Goal: Transaction & Acquisition: Purchase product/service

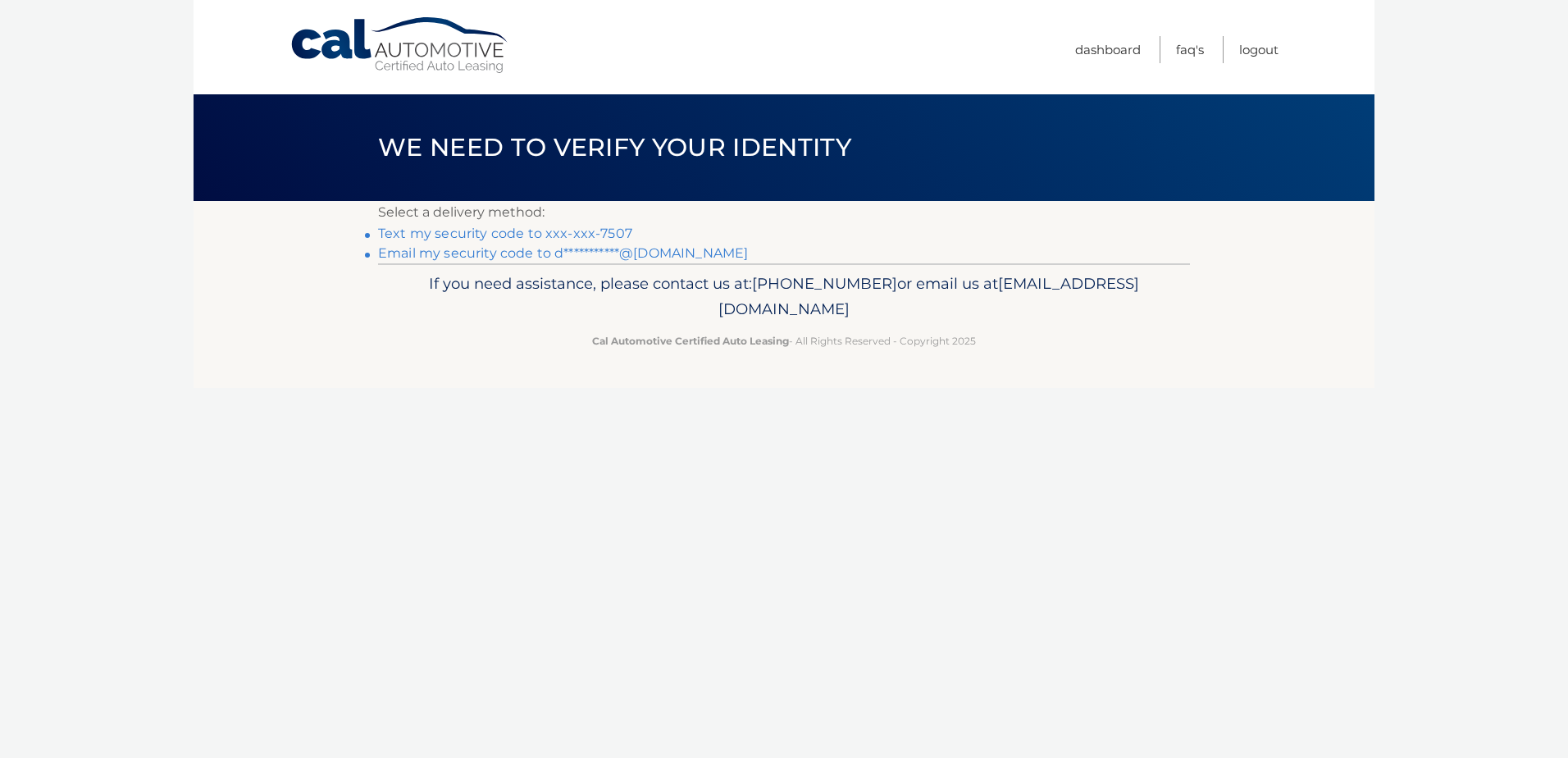
click at [550, 236] on link "Text my security code to xxx-xxx-7507" at bounding box center [505, 233] width 254 height 16
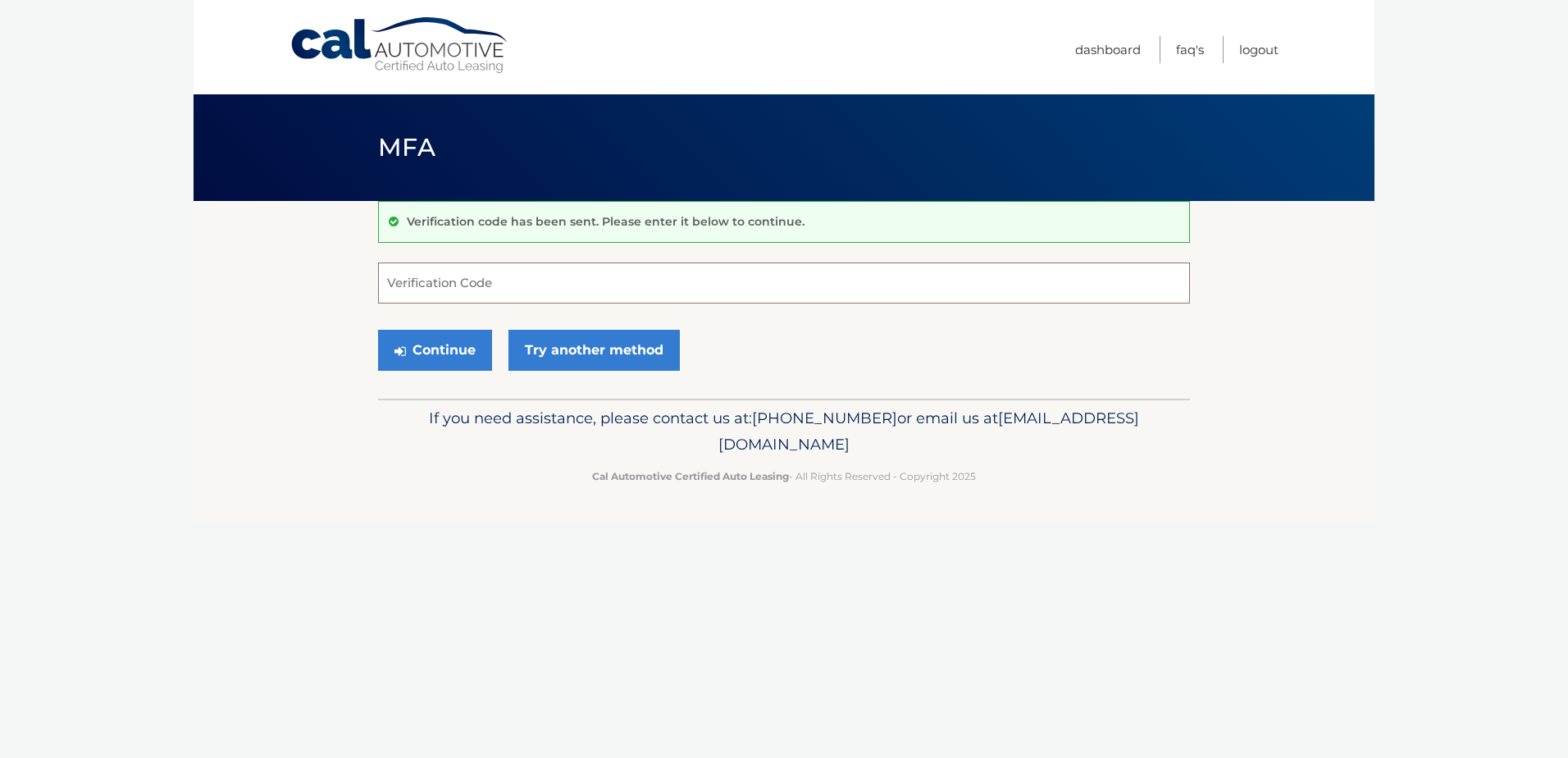
click at [504, 270] on input "Verification Code" at bounding box center [784, 283] width 812 height 41
type input "986529"
click at [449, 364] on button "Continue" at bounding box center [436, 350] width 114 height 41
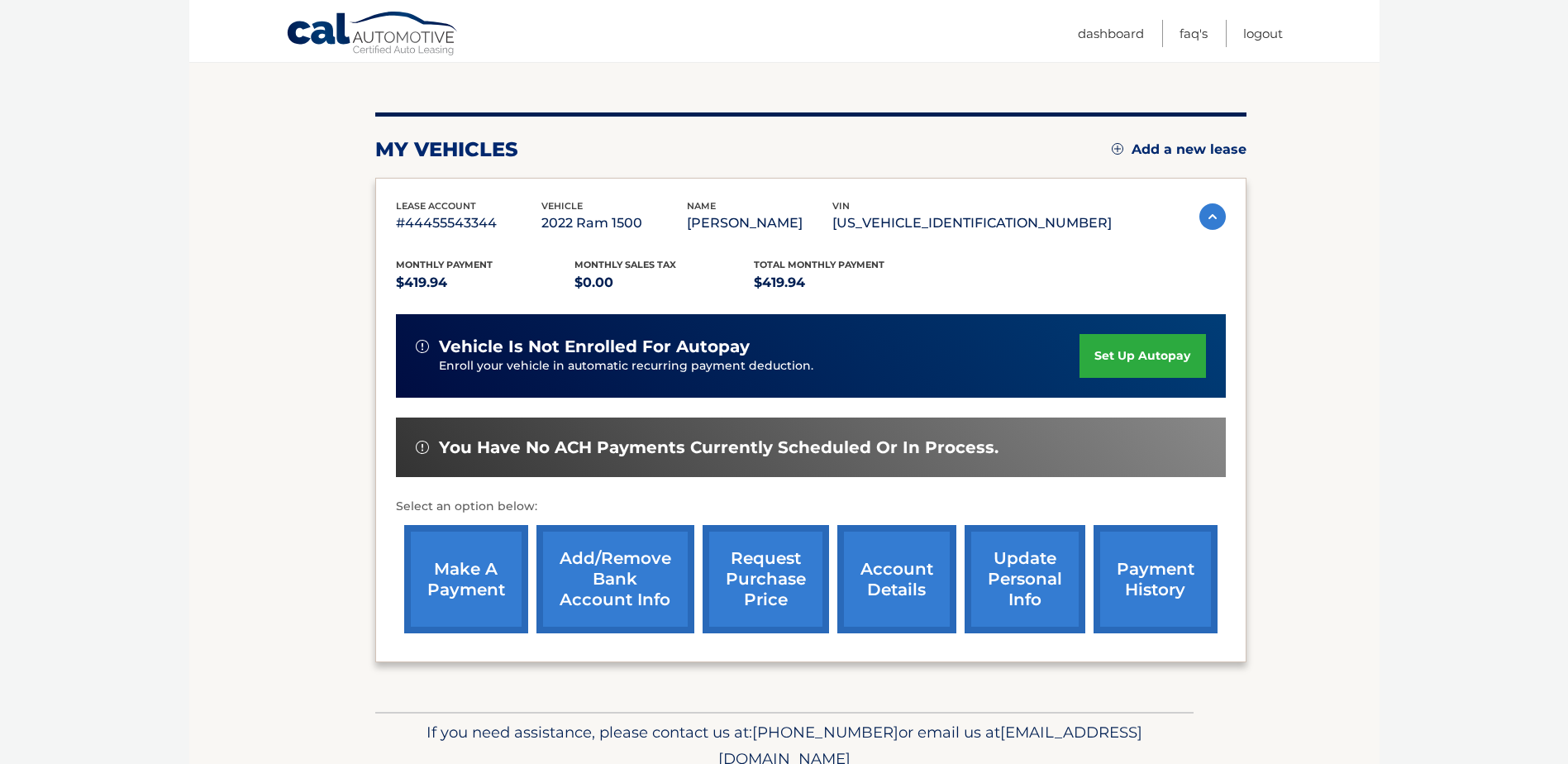
scroll to position [165, 0]
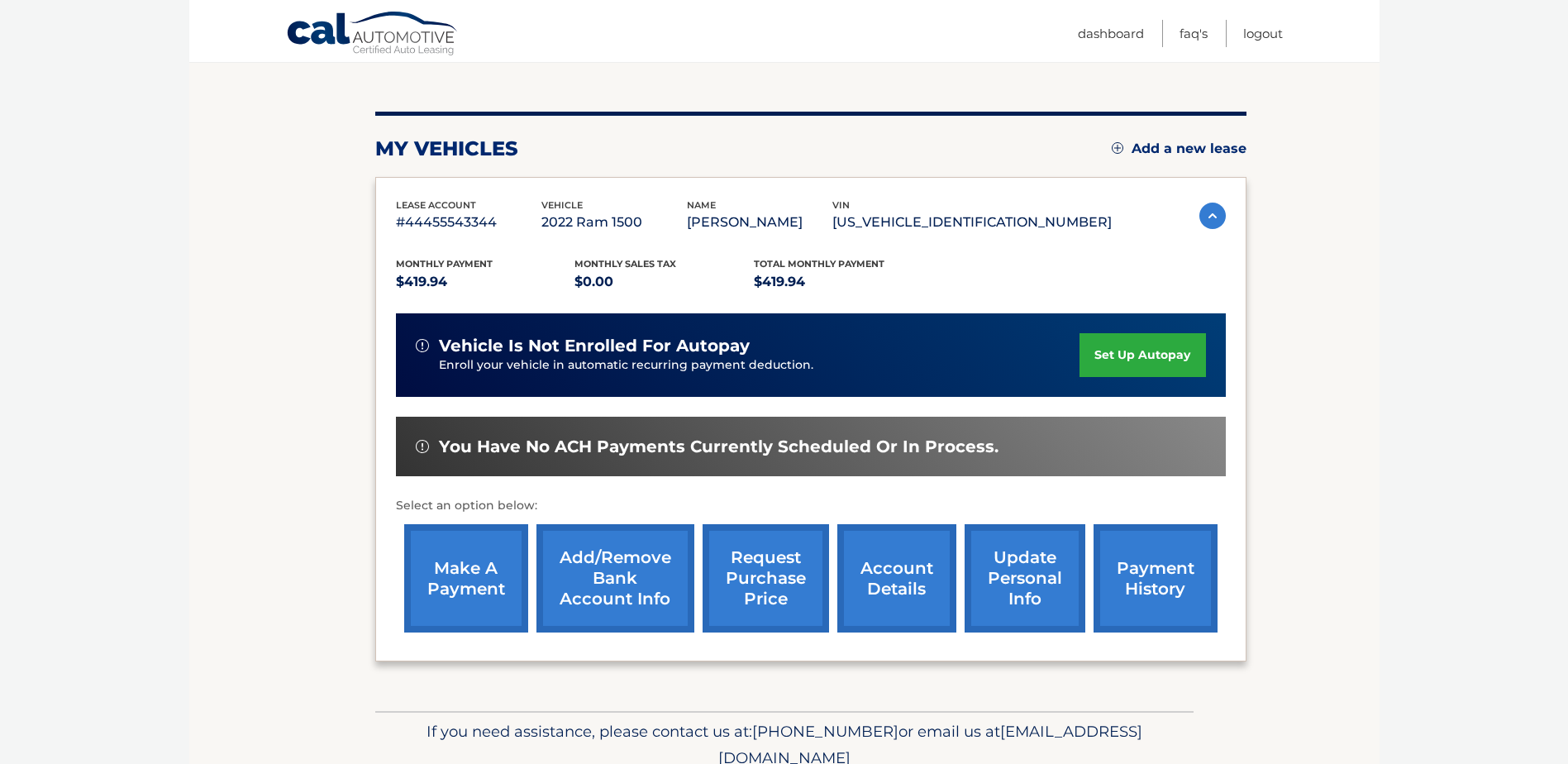
click at [453, 568] on link "make a payment" at bounding box center [467, 579] width 124 height 108
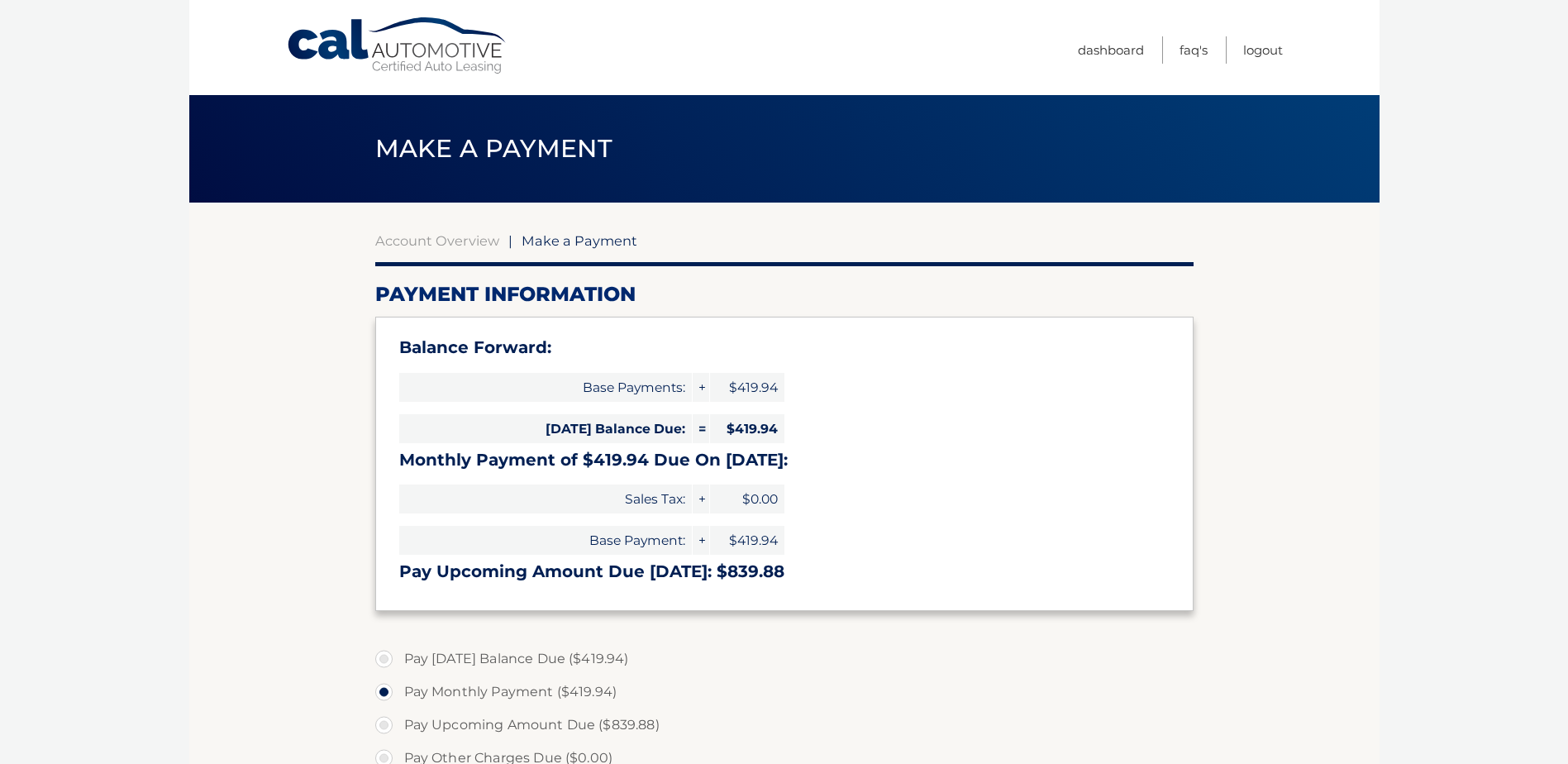
select select "MTZjMjhlNDktYmZhOS00NGU3LWI0ZjUtMGMwZTljZmRiYWFh"
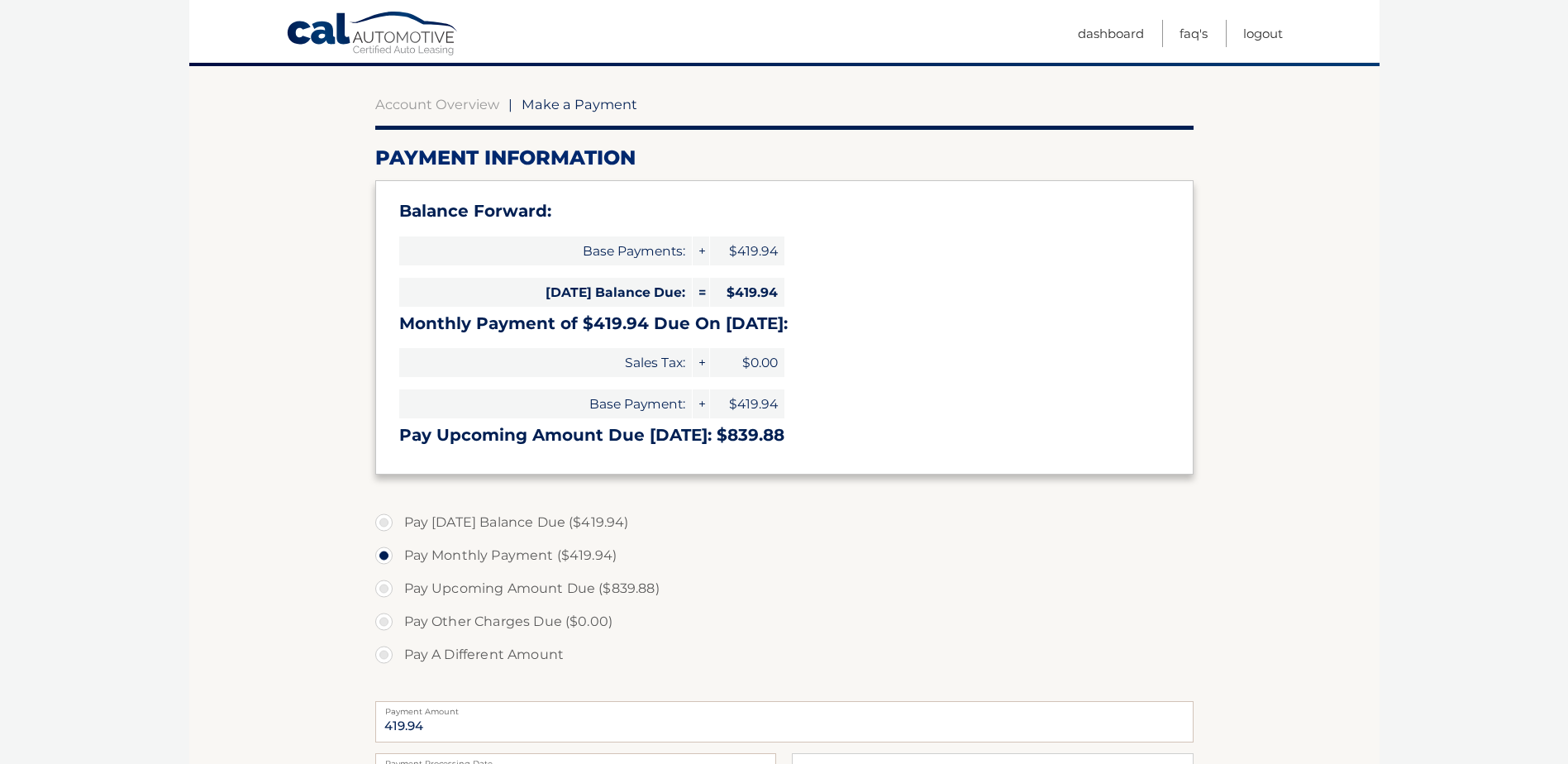
scroll to position [165, 0]
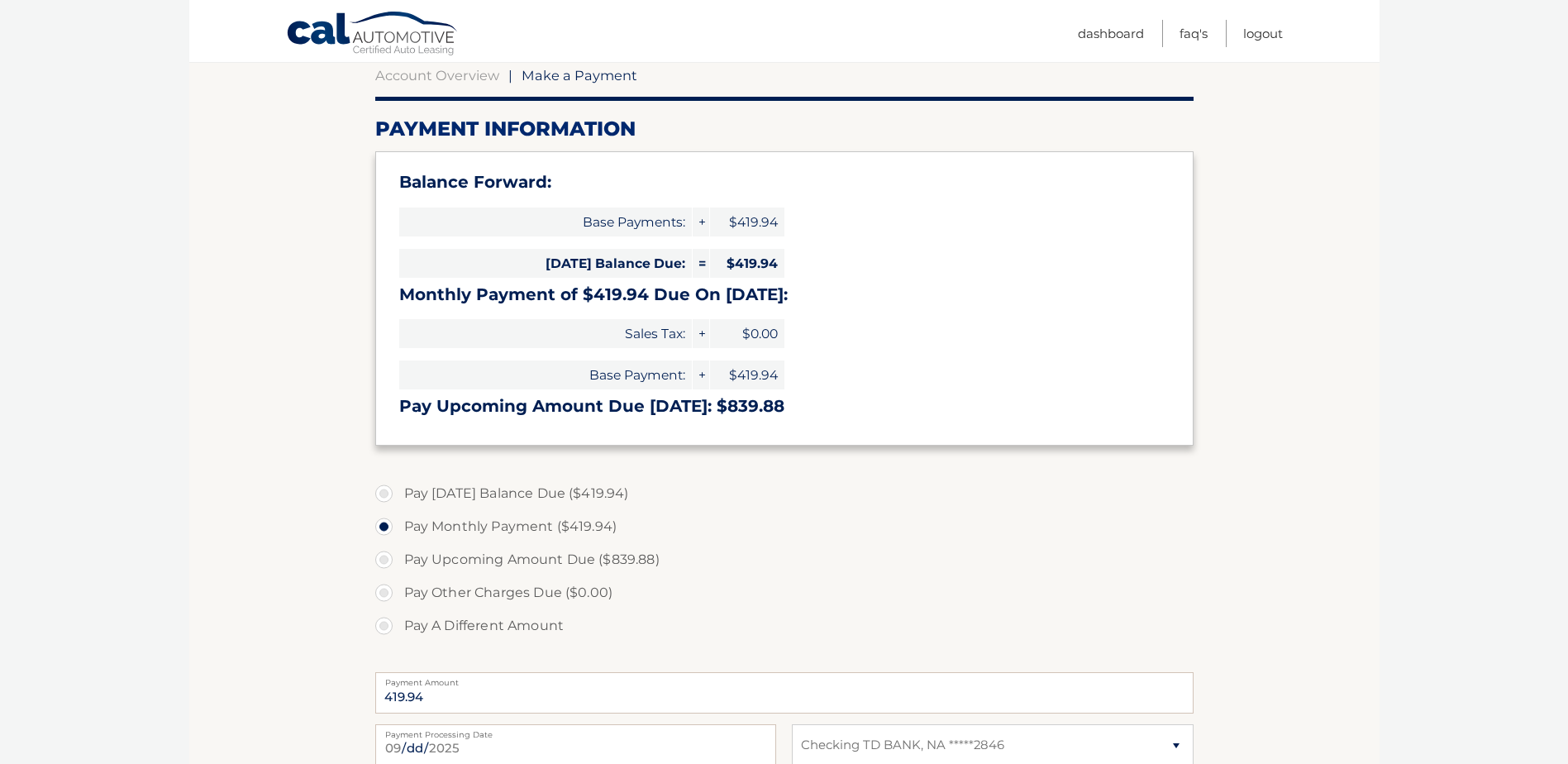
click at [523, 491] on label "Pay Today's Balance Due ($419.94)" at bounding box center [784, 493] width 818 height 33
click at [398, 491] on input "Pay Today's Balance Due ($419.94)" at bounding box center [390, 491] width 17 height 27
radio input "true"
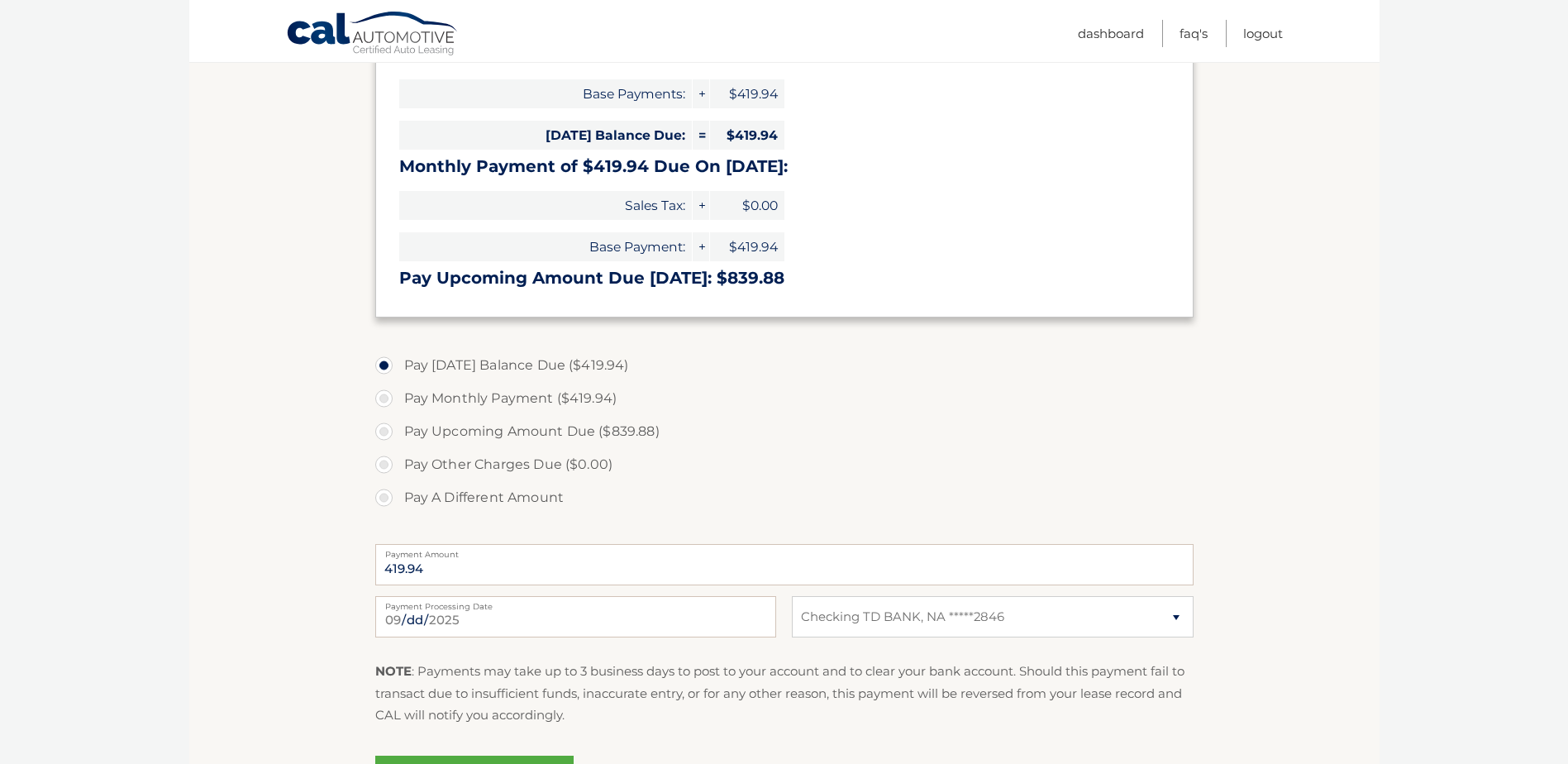
scroll to position [331, 0]
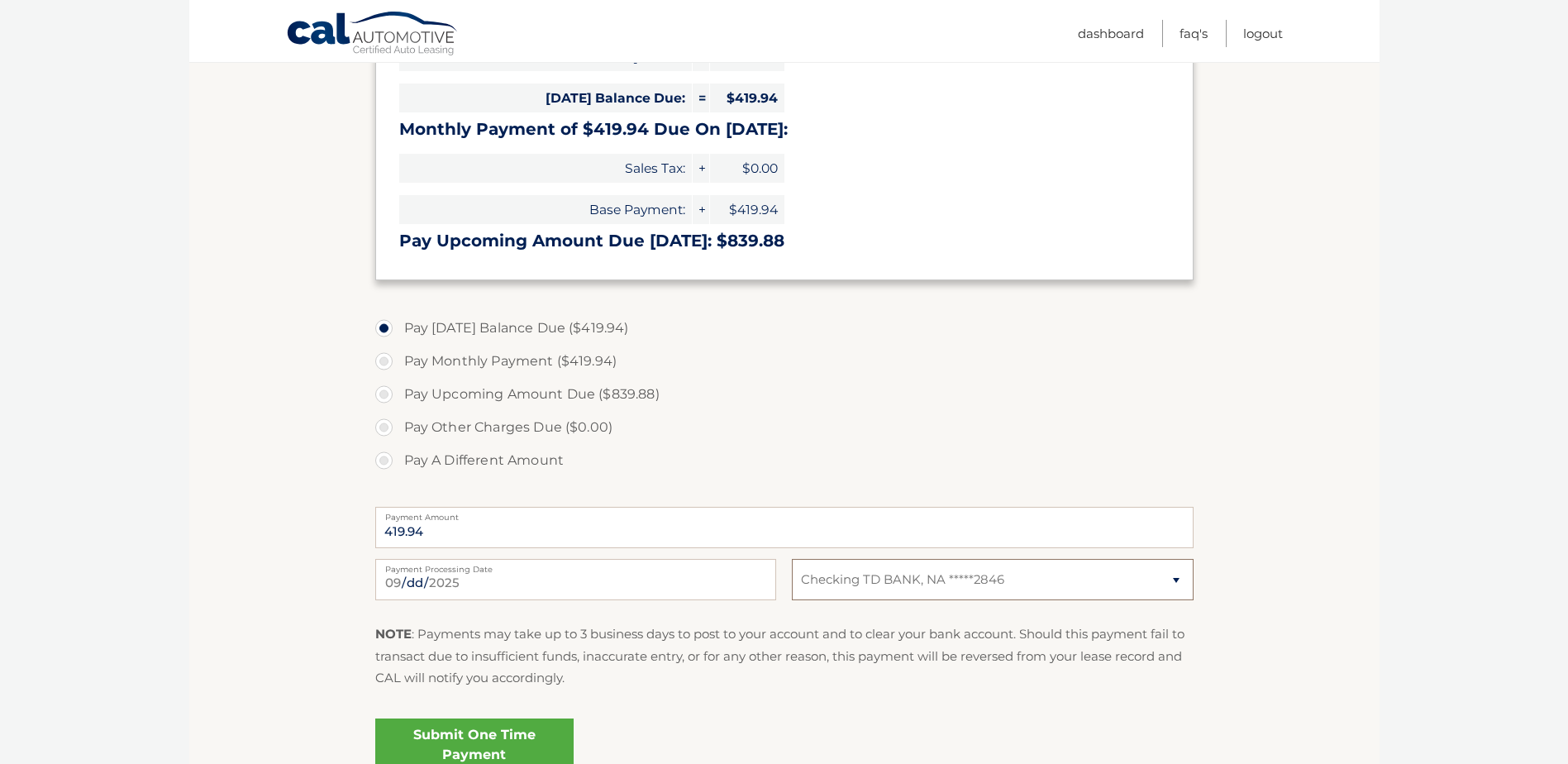
click at [884, 578] on select "Select Bank Account Checking TD BANK, NA *****2846" at bounding box center [993, 579] width 401 height 42
click at [792, 559] on select "Select Bank Account Checking TD BANK, NA *****2846" at bounding box center [993, 579] width 401 height 42
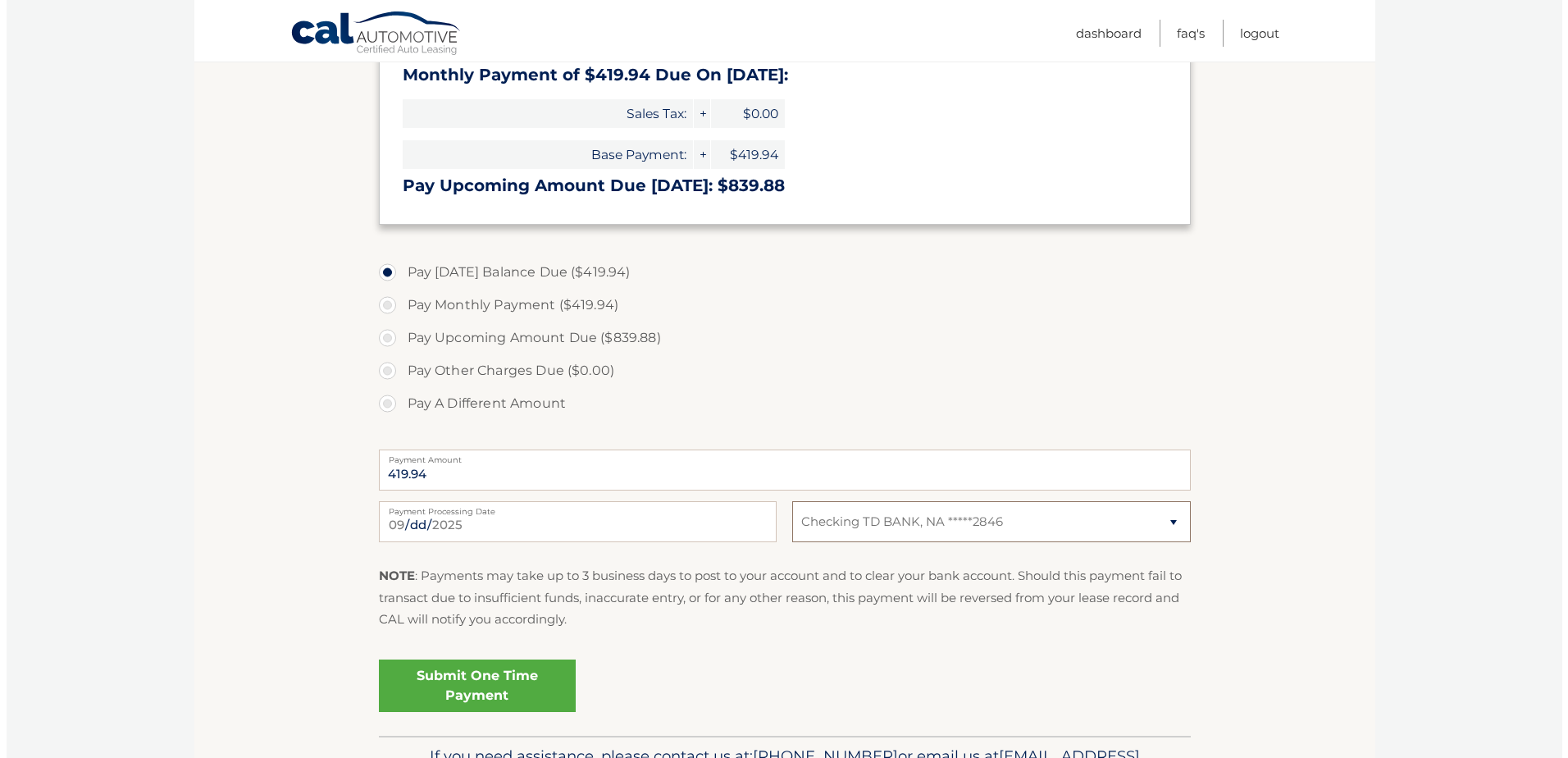
scroll to position [410, 0]
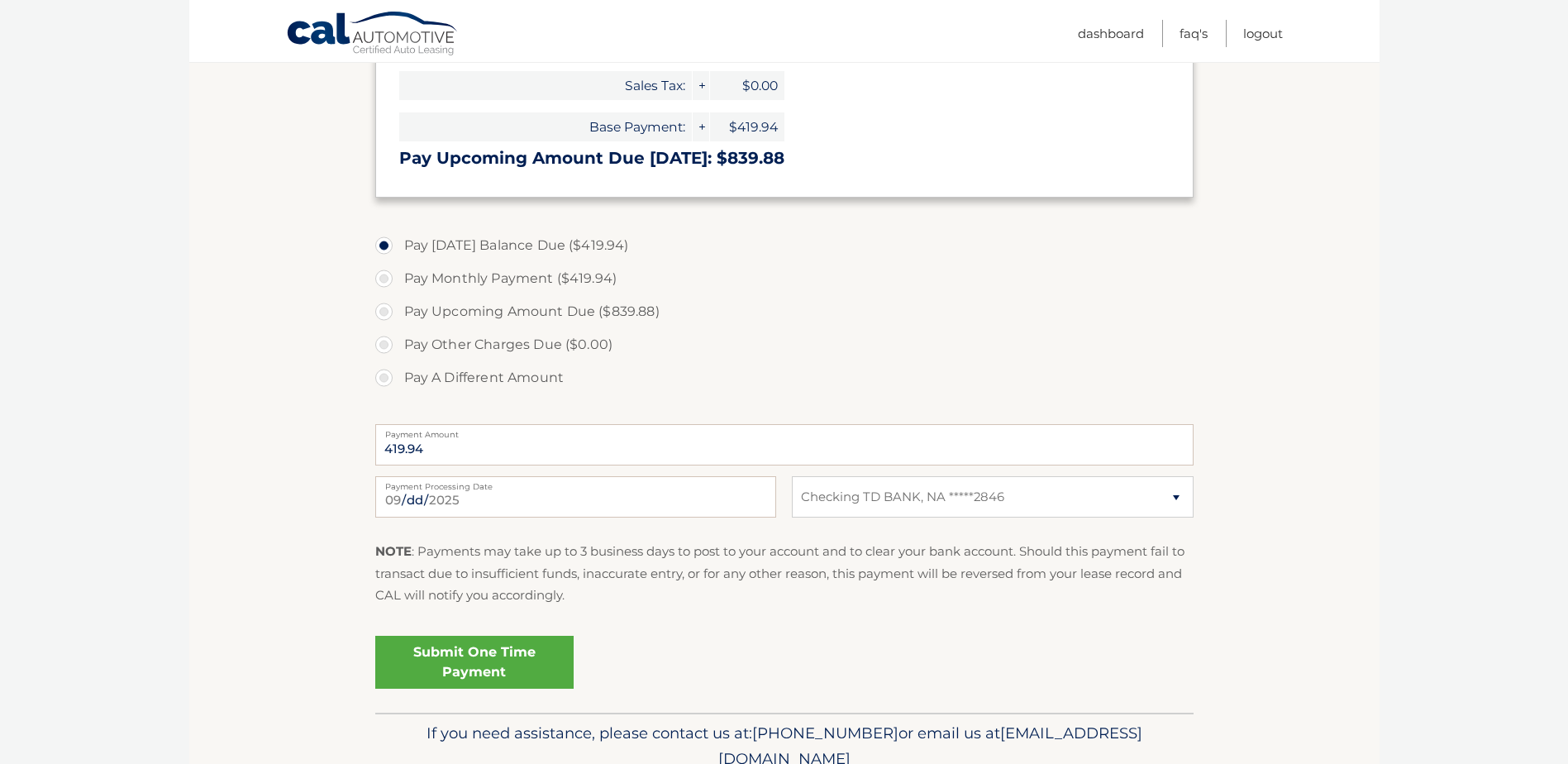
click at [464, 667] on link "Submit One Time Payment" at bounding box center [475, 662] width 199 height 53
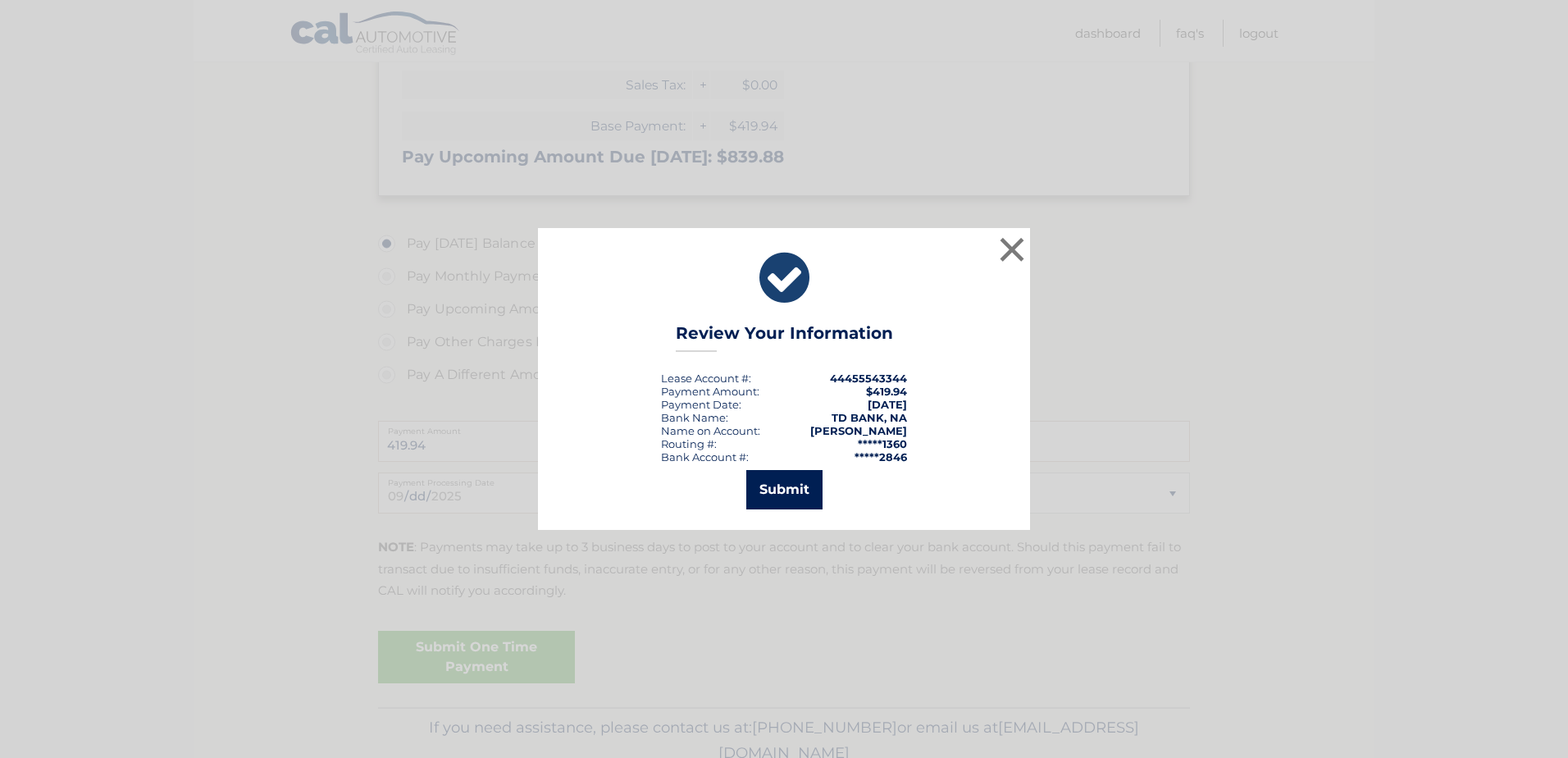
click at [762, 491] on button "Submit" at bounding box center [784, 489] width 77 height 40
